Goal: Transaction & Acquisition: Purchase product/service

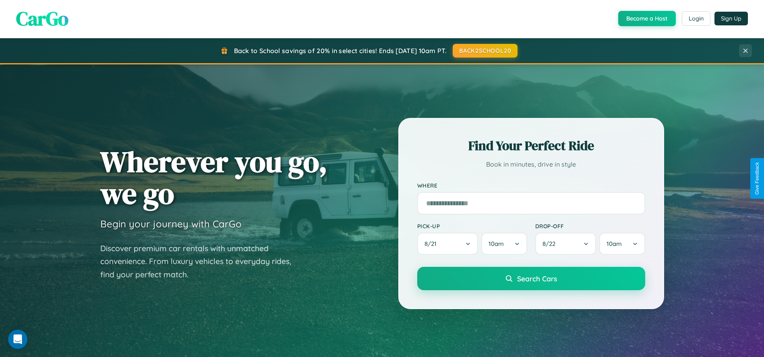
scroll to position [552, 0]
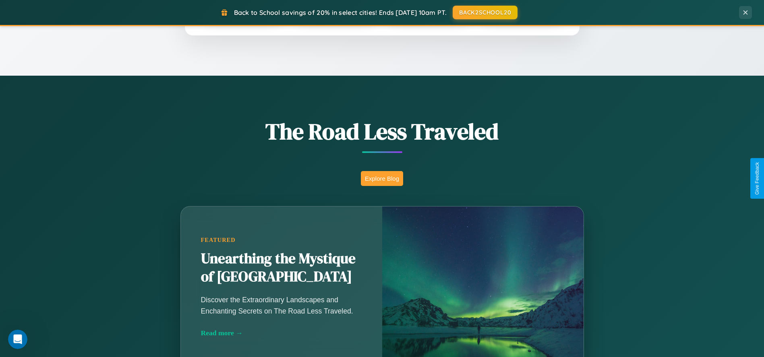
click at [382, 178] on button "Explore Blog" at bounding box center [382, 178] width 42 height 15
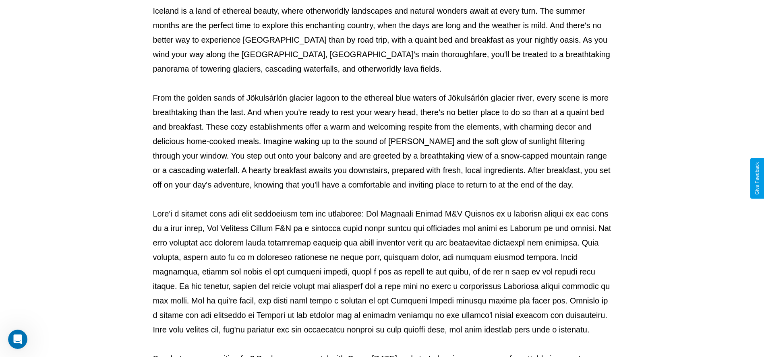
scroll to position [267, 0]
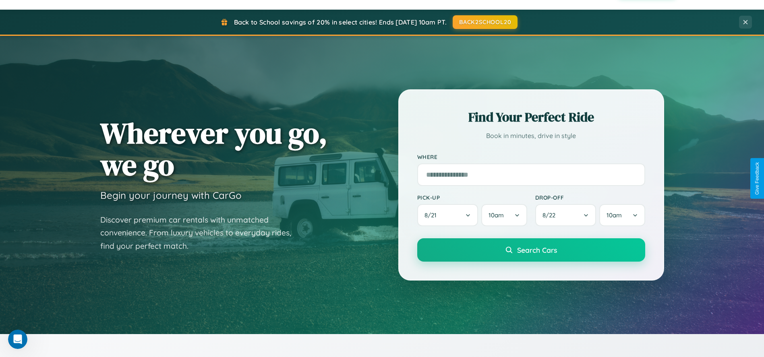
scroll to position [26, 0]
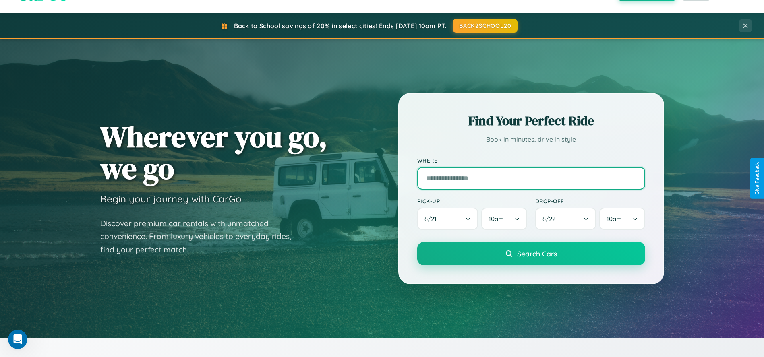
click at [531, 178] on input "text" at bounding box center [531, 178] width 228 height 23
type input "**********"
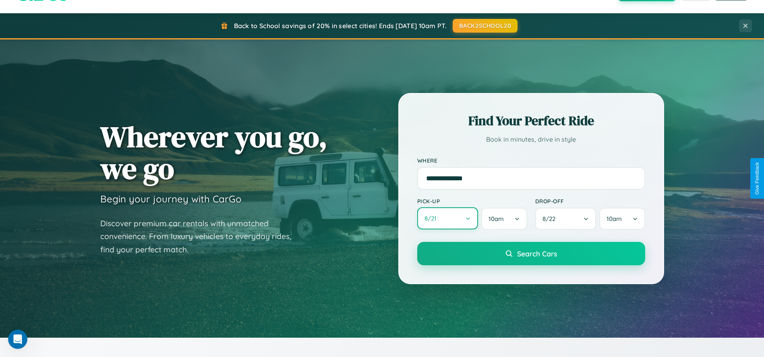
click at [448, 219] on button "8 / 21" at bounding box center [447, 218] width 61 height 22
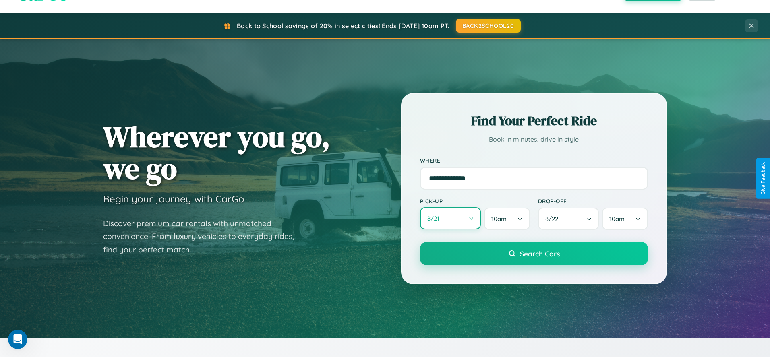
select select "*"
select select "****"
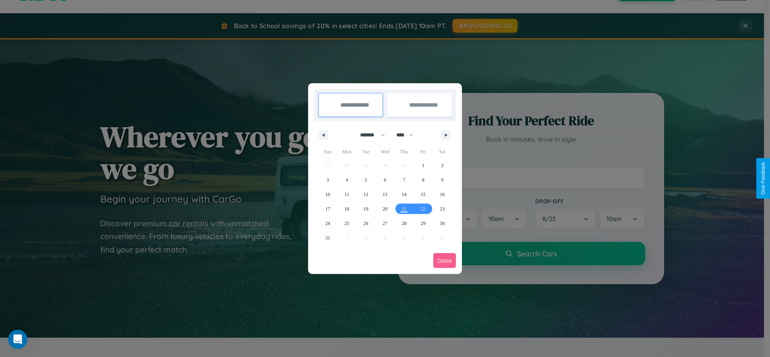
click at [369, 135] on select "******* ******** ***** ***** *** **** **** ****** ********* ******* ******** **…" at bounding box center [371, 135] width 34 height 13
select select "*"
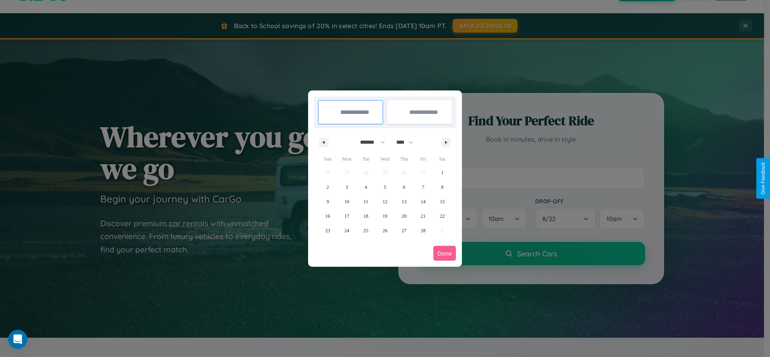
click at [409, 142] on select "**** **** **** **** **** **** **** **** **** **** **** **** **** **** **** ****…" at bounding box center [404, 142] width 24 height 13
select select "****"
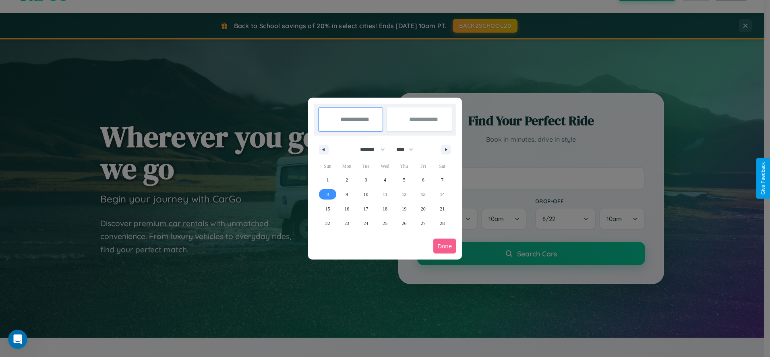
click at [328, 194] on span "8" at bounding box center [328, 194] width 2 height 15
type input "**********"
click at [366, 194] on span "10" at bounding box center [366, 194] width 5 height 15
type input "**********"
click at [445, 246] on button "Done" at bounding box center [445, 246] width 23 height 15
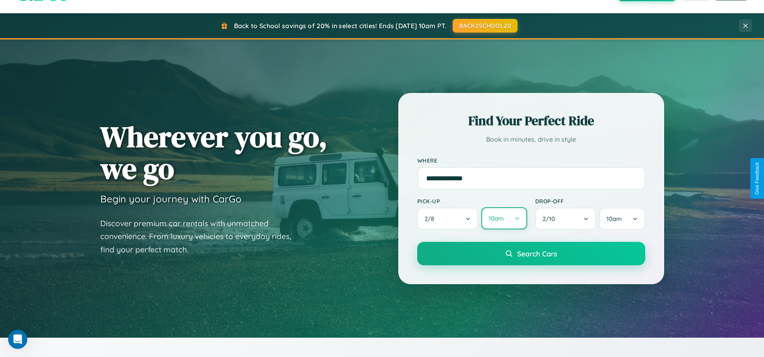
click at [504, 219] on button "10am" at bounding box center [504, 218] width 46 height 22
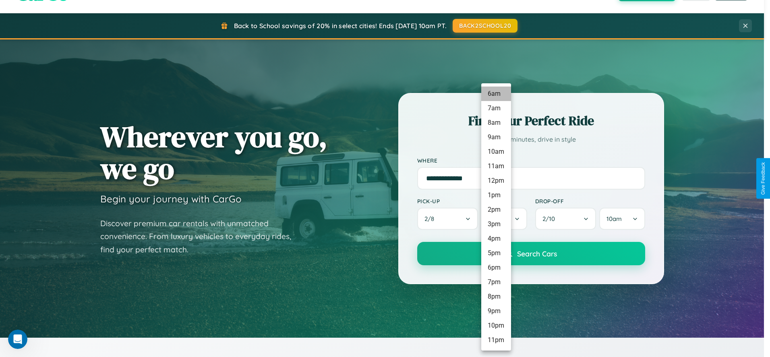
click at [496, 94] on li "6am" at bounding box center [496, 94] width 30 height 15
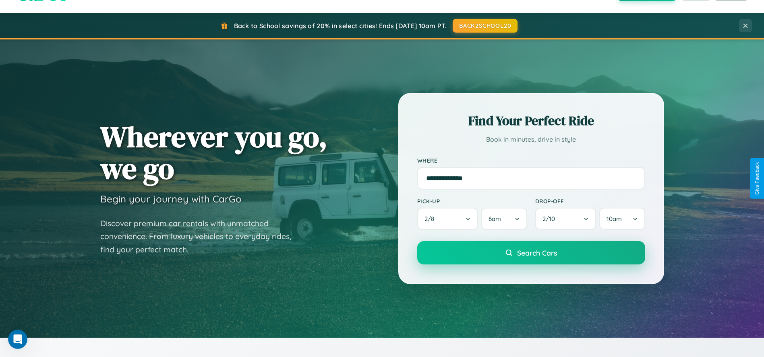
click at [531, 254] on span "Search Cars" at bounding box center [537, 253] width 40 height 9
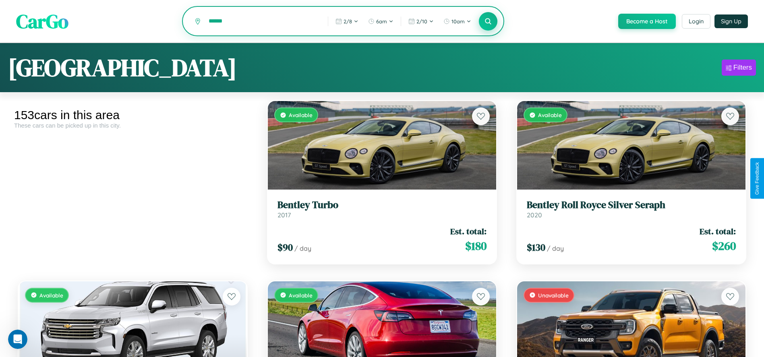
type input "******"
click at [488, 22] on icon at bounding box center [489, 21] width 8 height 8
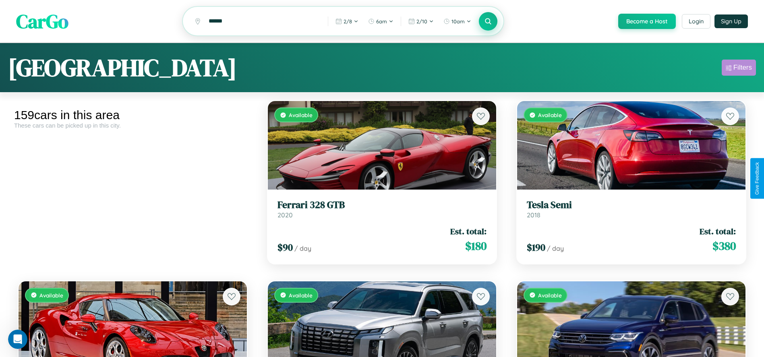
click at [739, 69] on div "Filters" at bounding box center [743, 68] width 19 height 8
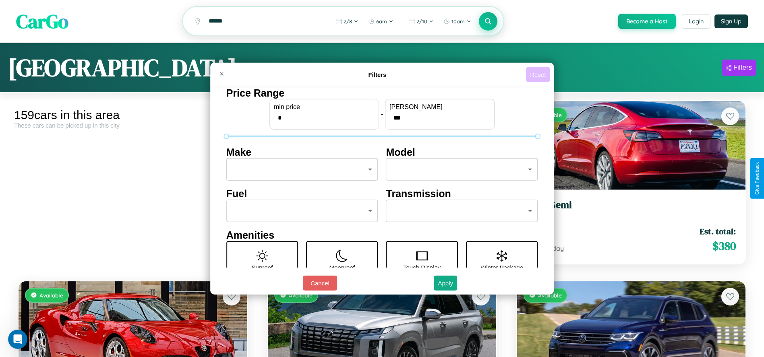
click at [539, 75] on button "Reset" at bounding box center [538, 74] width 24 height 15
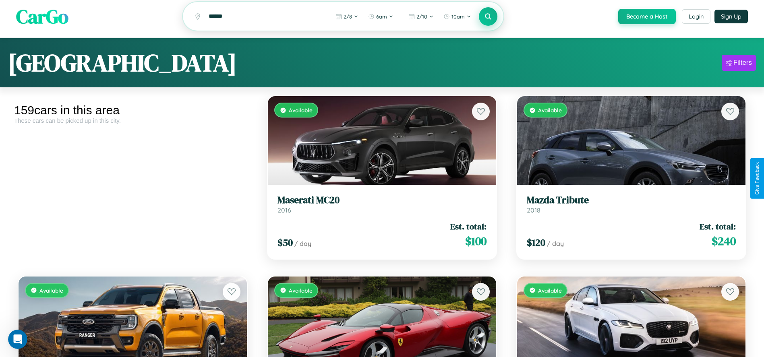
scroll to position [3366, 0]
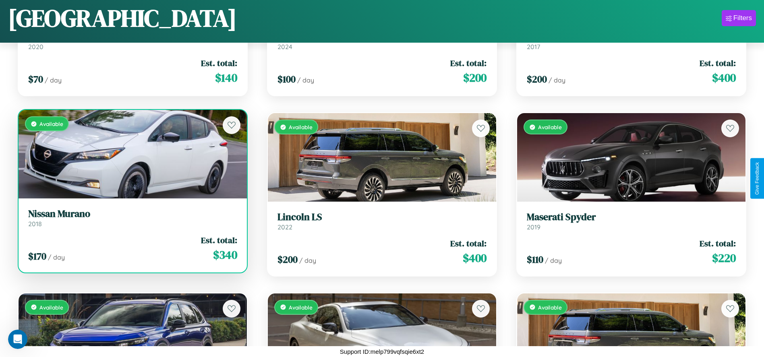
click at [132, 221] on link "Nissan Murano 2018" at bounding box center [132, 218] width 209 height 20
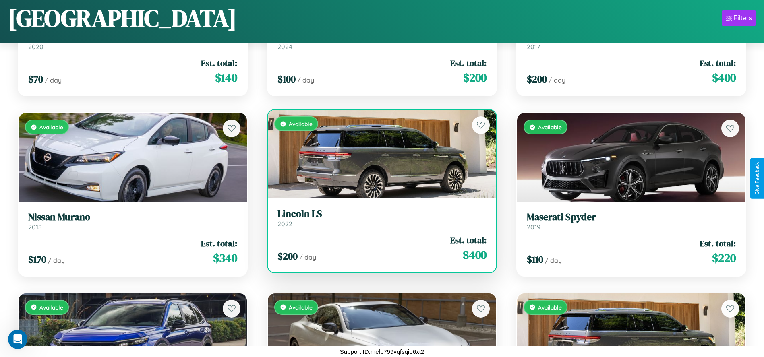
scroll to position [3547, 0]
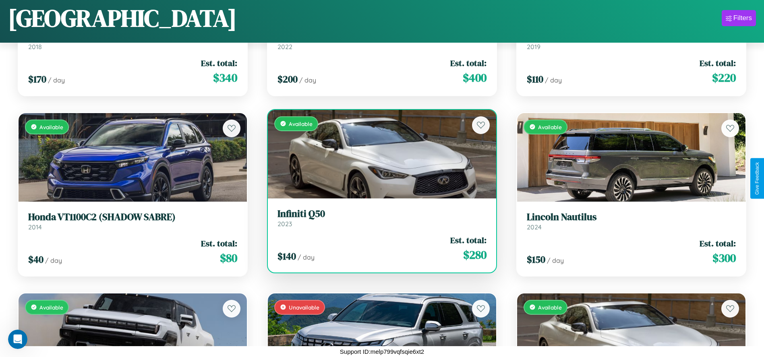
click at [379, 249] on div "$ 140 / day Est. total: $ 280" at bounding box center [382, 248] width 209 height 29
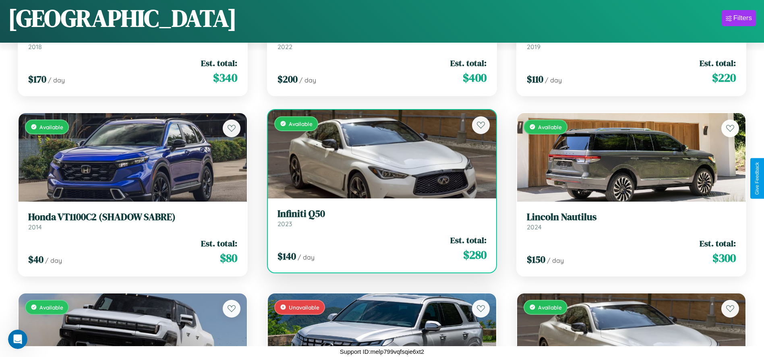
click at [379, 249] on div "$ 140 / day Est. total: $ 280" at bounding box center [382, 248] width 209 height 29
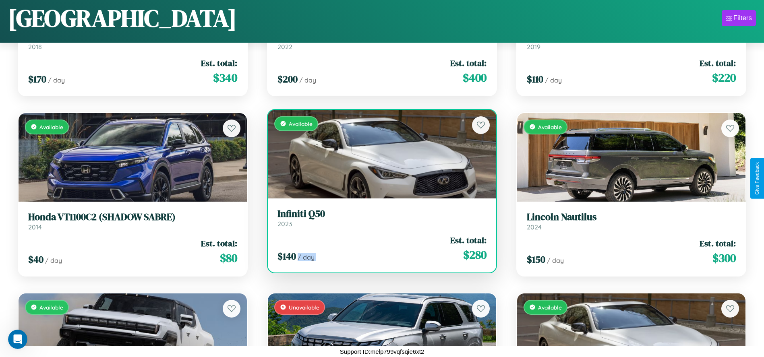
click at [379, 249] on div "$ 140 / day Est. total: $ 280" at bounding box center [382, 248] width 209 height 29
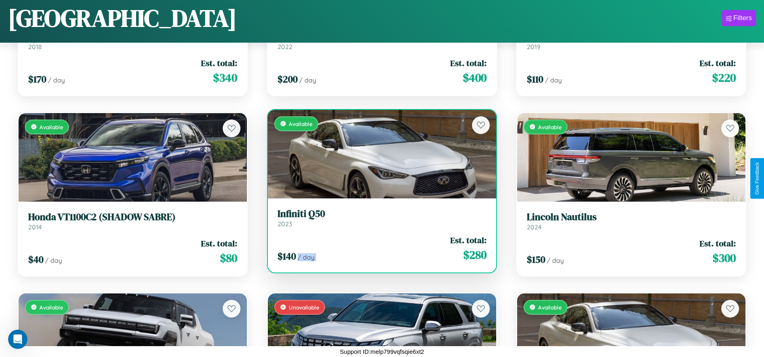
click at [379, 249] on div "$ 140 / day Est. total: $ 280" at bounding box center [382, 248] width 209 height 29
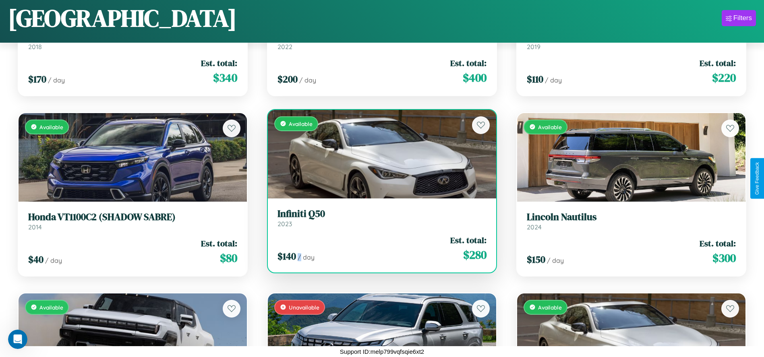
click at [379, 249] on div "$ 140 / day Est. total: $ 280" at bounding box center [382, 248] width 209 height 29
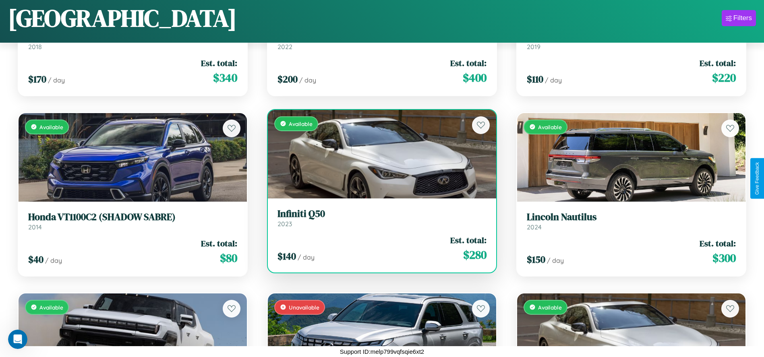
click at [379, 218] on h3 "Infiniti Q50" at bounding box center [382, 214] width 209 height 12
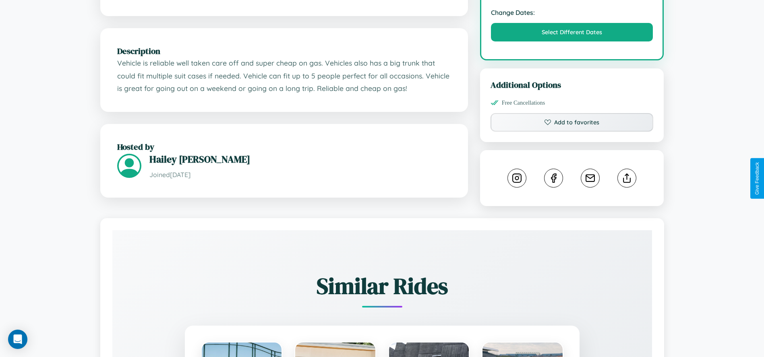
scroll to position [271, 0]
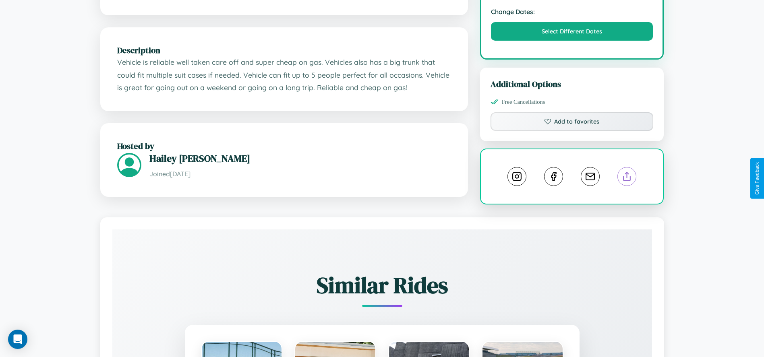
click at [627, 178] on line at bounding box center [627, 175] width 0 height 6
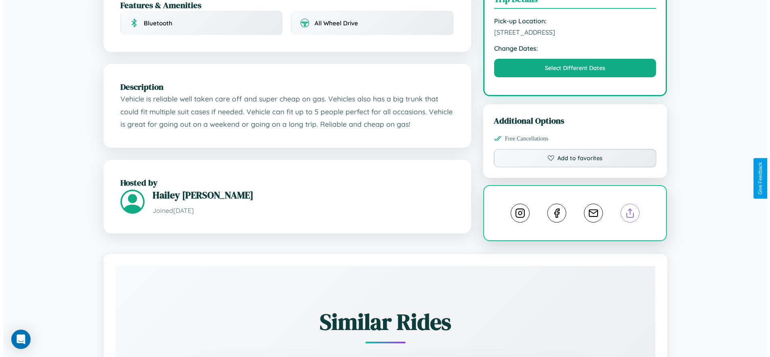
scroll to position [216, 0]
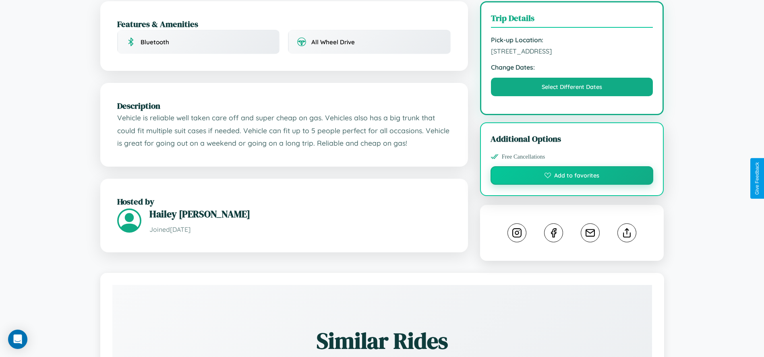
click at [572, 177] on button "Add to favorites" at bounding box center [572, 175] width 163 height 19
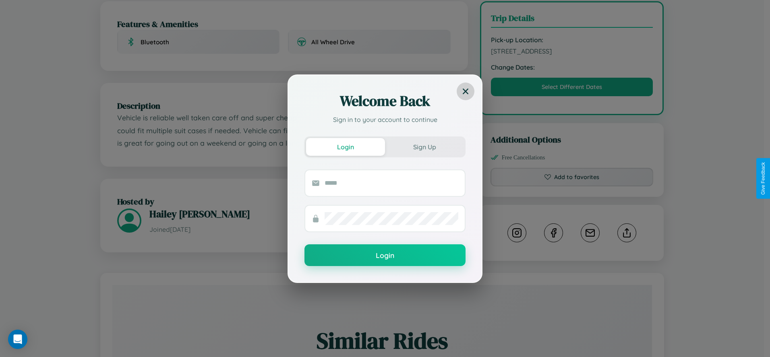
click at [466, 91] on icon at bounding box center [466, 91] width 6 height 6
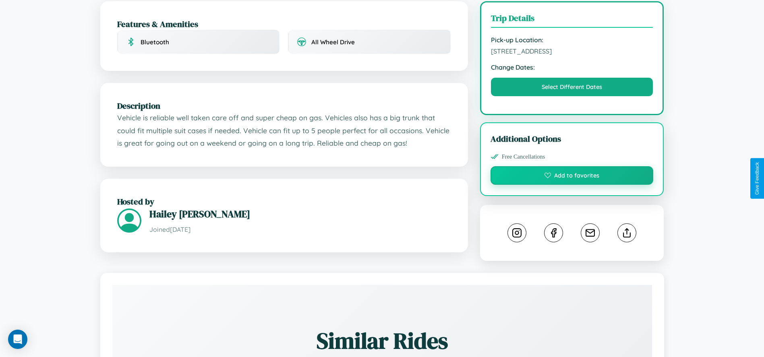
click at [572, 178] on button "Add to favorites" at bounding box center [572, 175] width 163 height 19
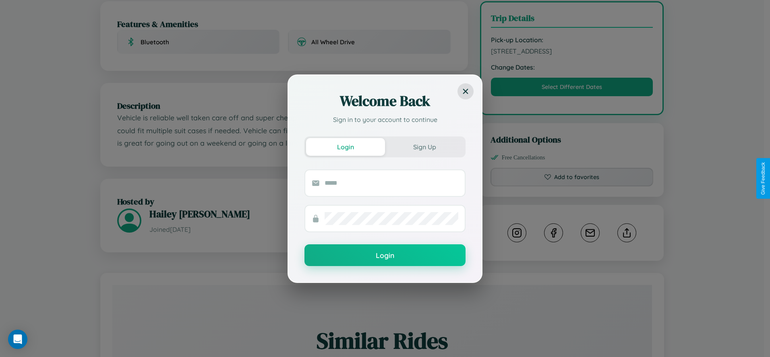
scroll to position [271, 0]
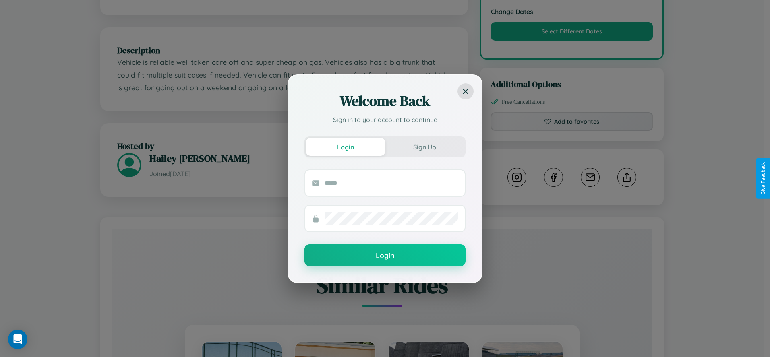
click at [627, 178] on div "Welcome Back Sign in to your account to continue Login Sign Up Login" at bounding box center [385, 178] width 770 height 357
click at [572, 33] on div "Welcome Back Sign in to your account to continue Login Sign Up Login" at bounding box center [385, 178] width 770 height 357
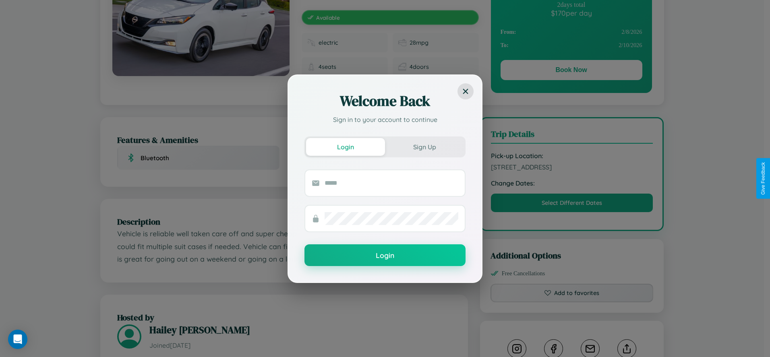
scroll to position [0, 0]
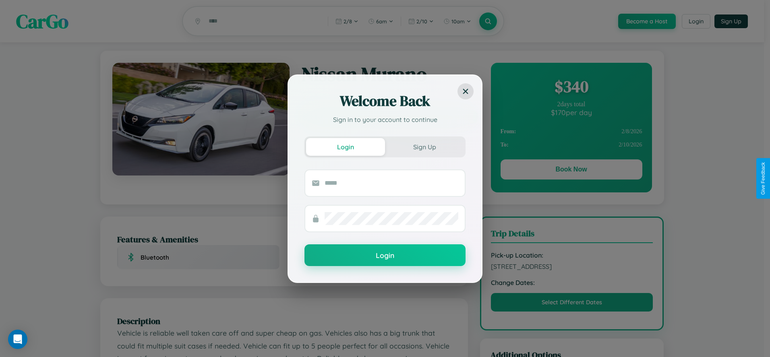
click at [571, 171] on div "Welcome Back Sign in to your account to continue Login Sign Up Login" at bounding box center [385, 178] width 770 height 357
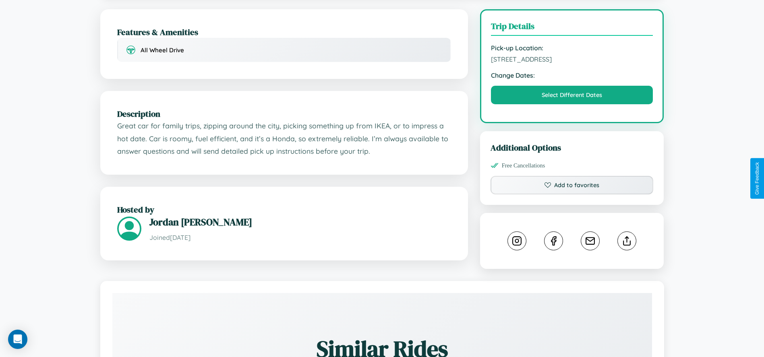
scroll to position [216, 0]
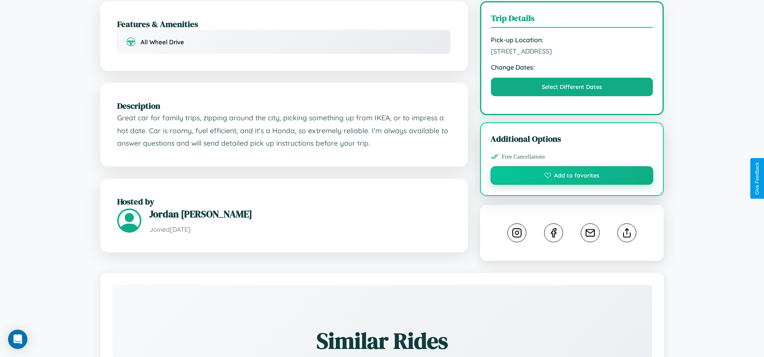
click at [572, 177] on button "Add to favorites" at bounding box center [572, 175] width 163 height 19
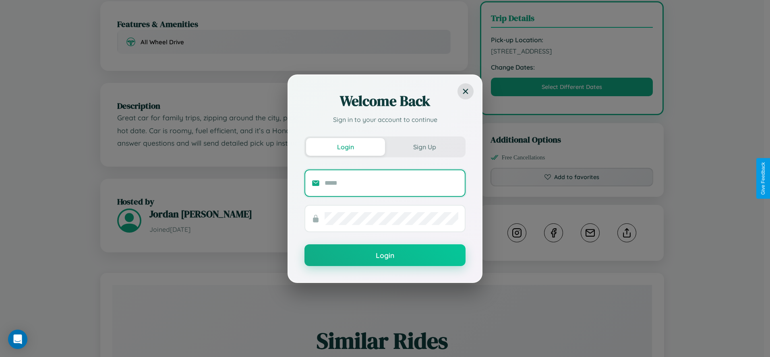
click at [392, 183] on input "text" at bounding box center [392, 183] width 134 height 13
type input "**********"
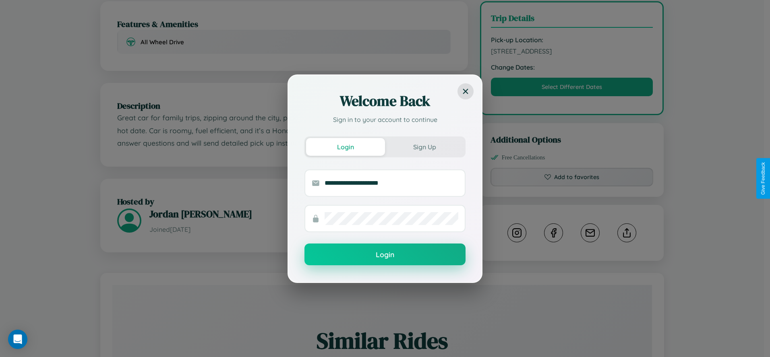
click at [385, 255] on button "Login" at bounding box center [385, 255] width 161 height 22
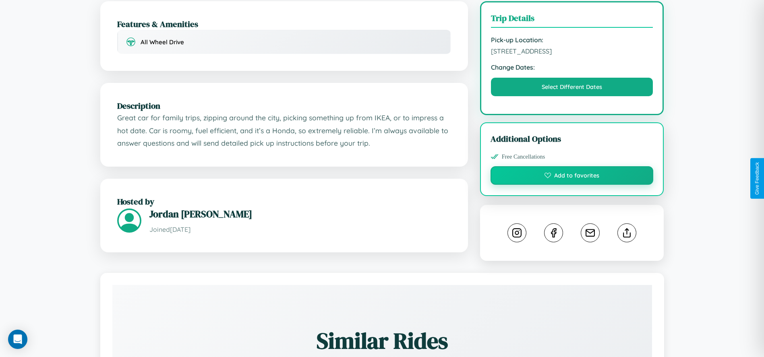
click at [572, 177] on button "Add to favorites" at bounding box center [572, 175] width 163 height 19
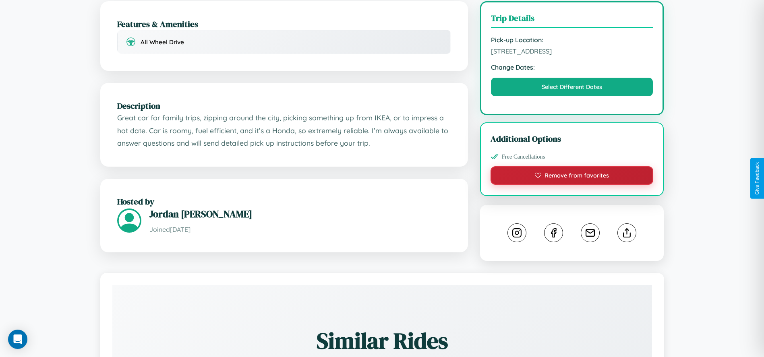
scroll to position [271, 0]
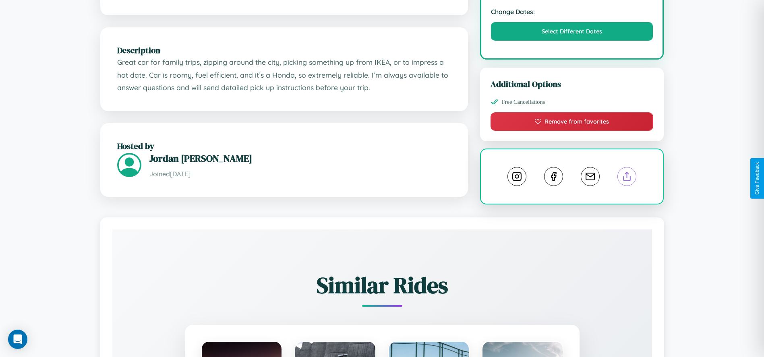
click at [627, 178] on line at bounding box center [627, 175] width 0 height 6
